Goal: Information Seeking & Learning: Learn about a topic

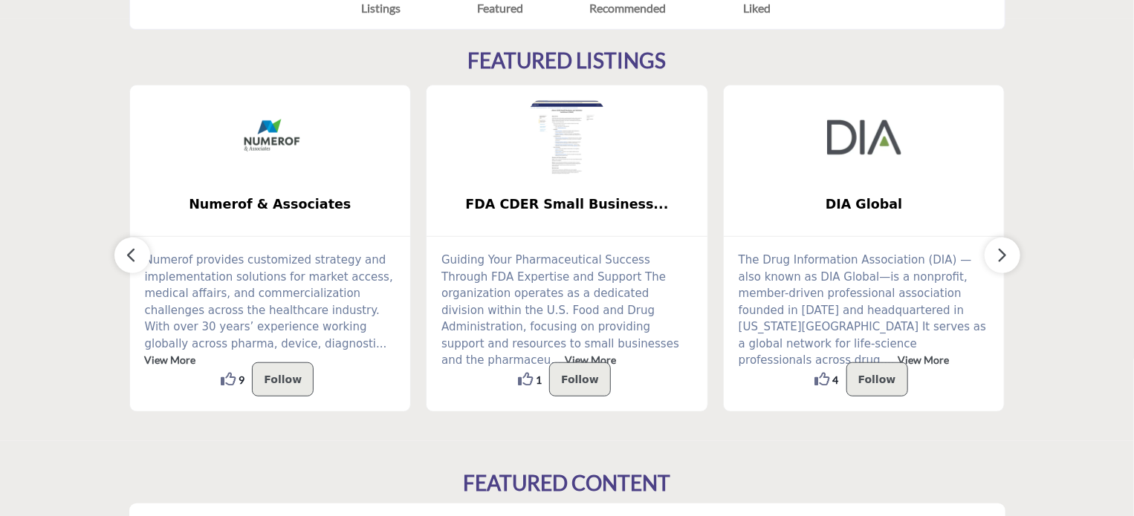
click at [650, 120] on div "FDA CDER Small Business..." at bounding box center [567, 161] width 281 height 152
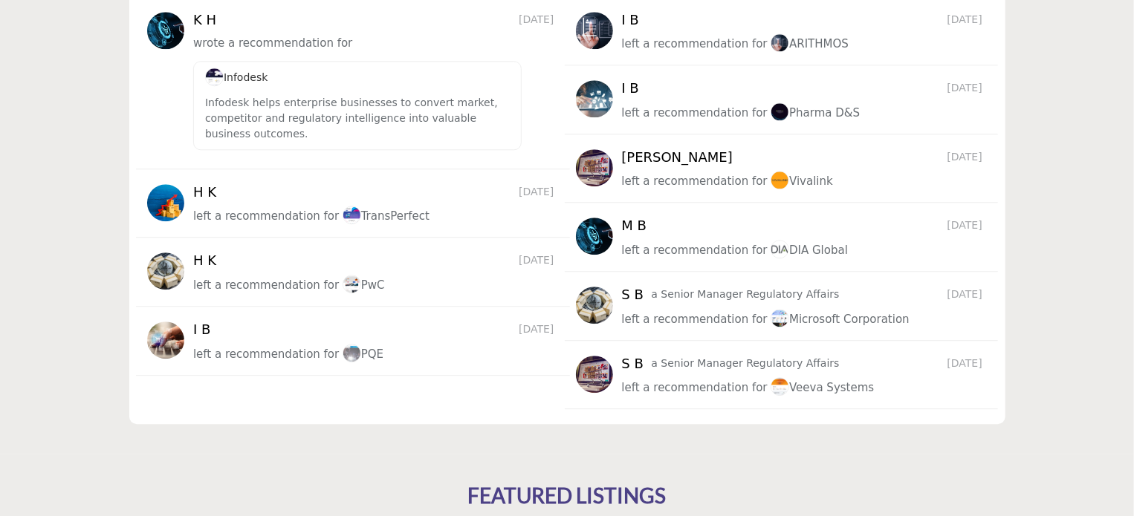
scroll to position [1918, 0]
click at [669, 150] on div "[PERSON_NAME]" at bounding box center [785, 158] width 326 height 16
click at [519, 185] on span "[DATE]" at bounding box center [538, 193] width 39 height 16
click at [294, 210] on span "left a recommendation for" at bounding box center [266, 216] width 146 height 13
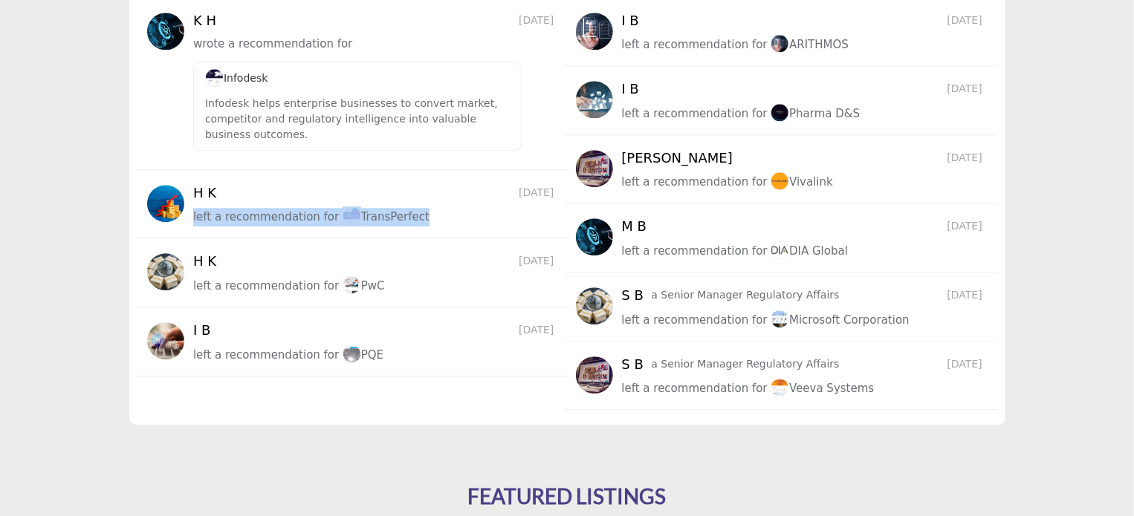
click at [294, 210] on span "left a recommendation for" at bounding box center [266, 216] width 146 height 13
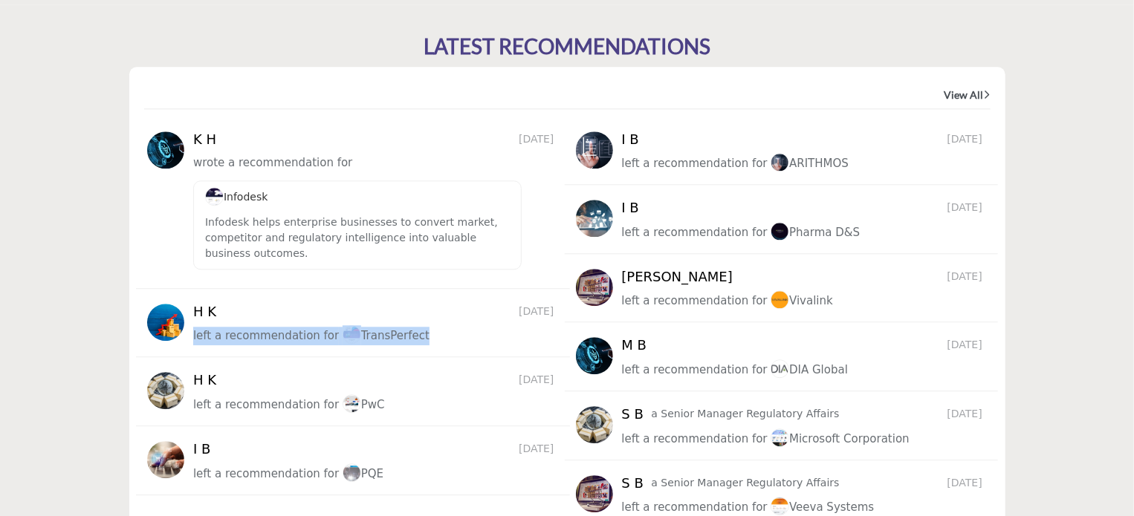
scroll to position [1798, 0]
click at [945, 88] on link "View All" at bounding box center [968, 95] width 46 height 15
